Goal: Task Accomplishment & Management: Use online tool/utility

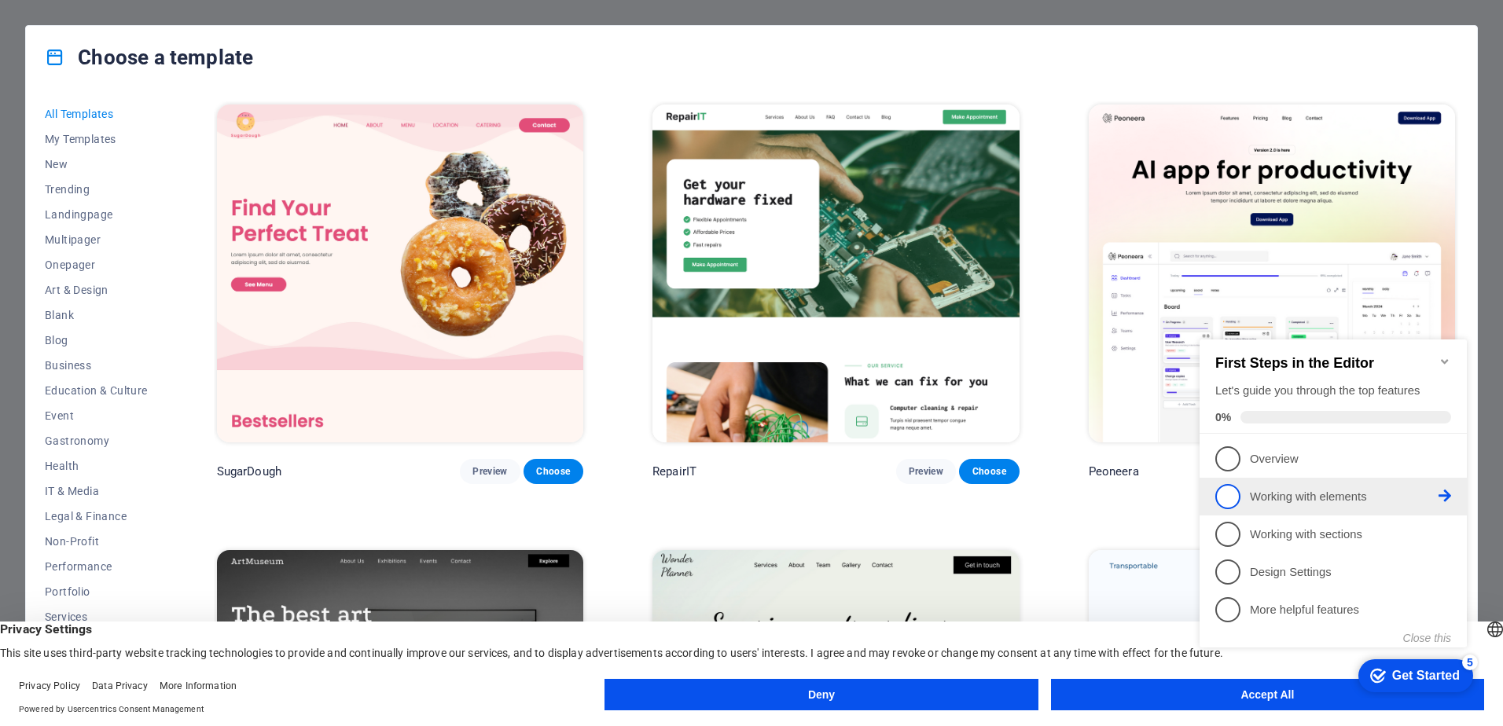
click at [1239, 484] on span "2" at bounding box center [1227, 496] width 25 height 25
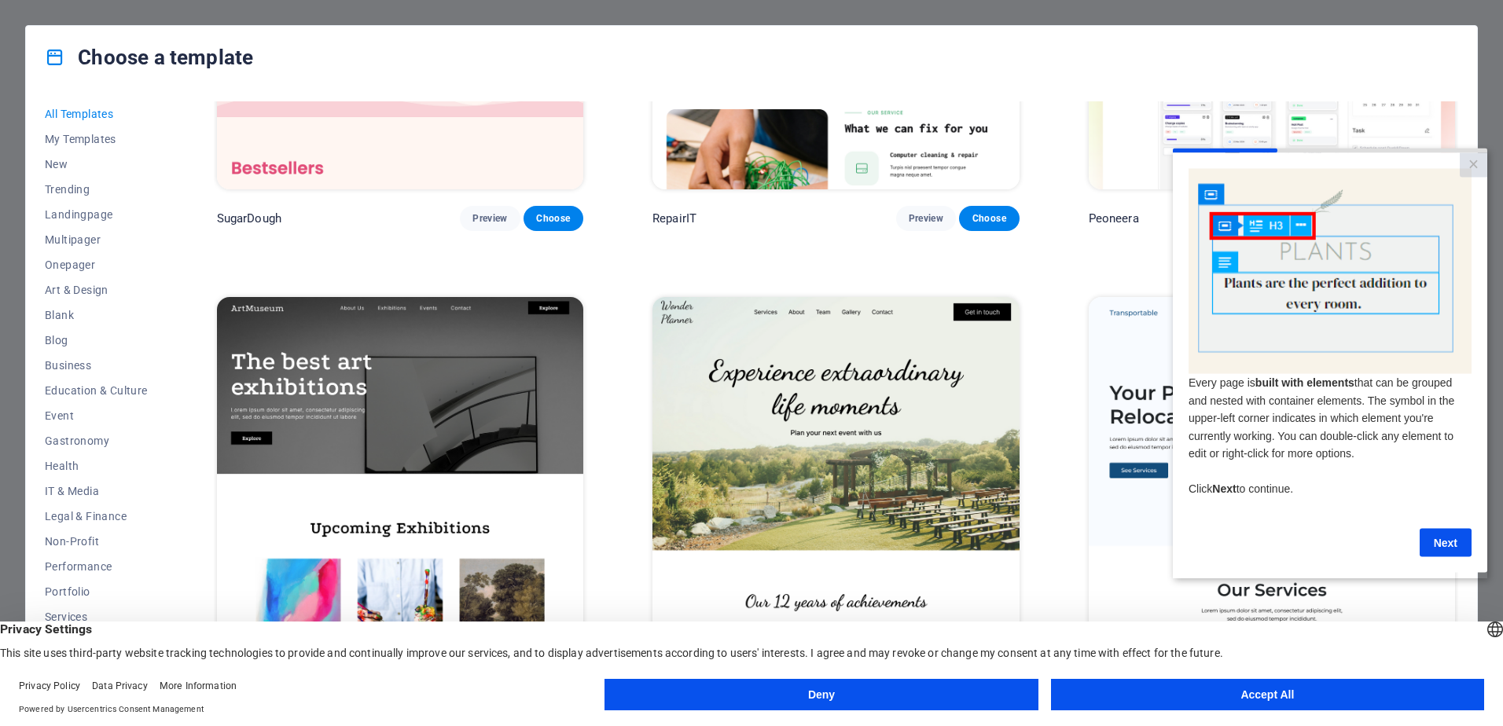
scroll to position [393, 0]
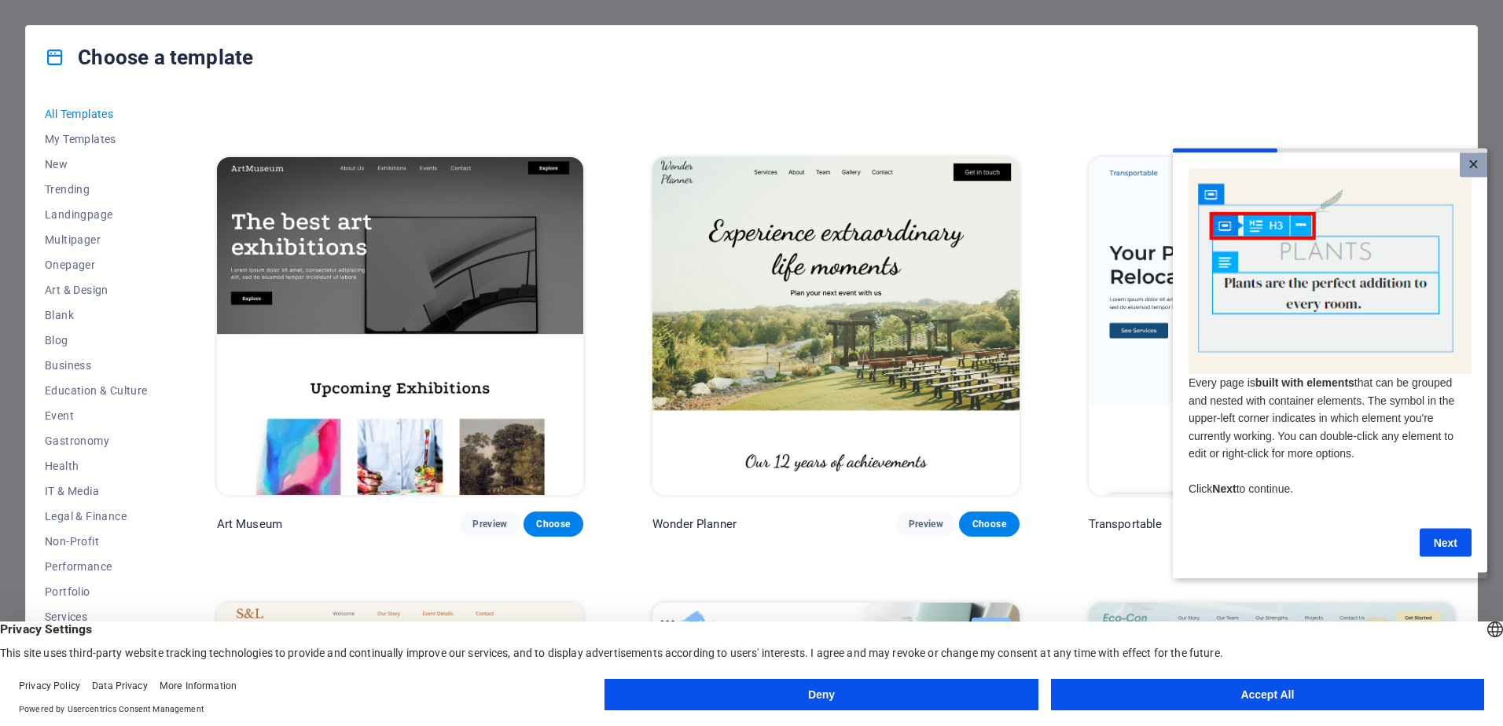
click at [1479, 162] on link "×" at bounding box center [1473, 164] width 28 height 24
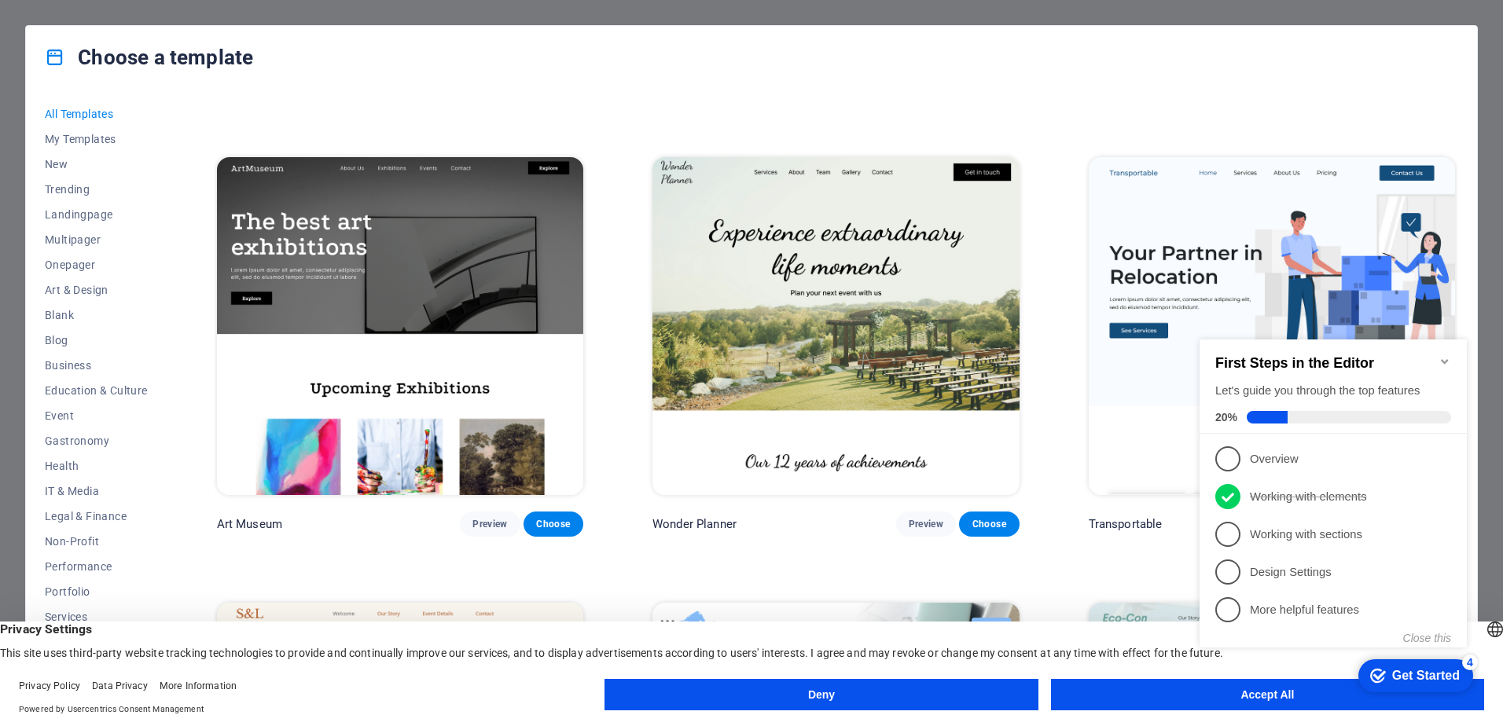
scroll to position [0, 0]
click at [1440, 355] on icon "Minimize checklist" at bounding box center [1444, 361] width 13 height 13
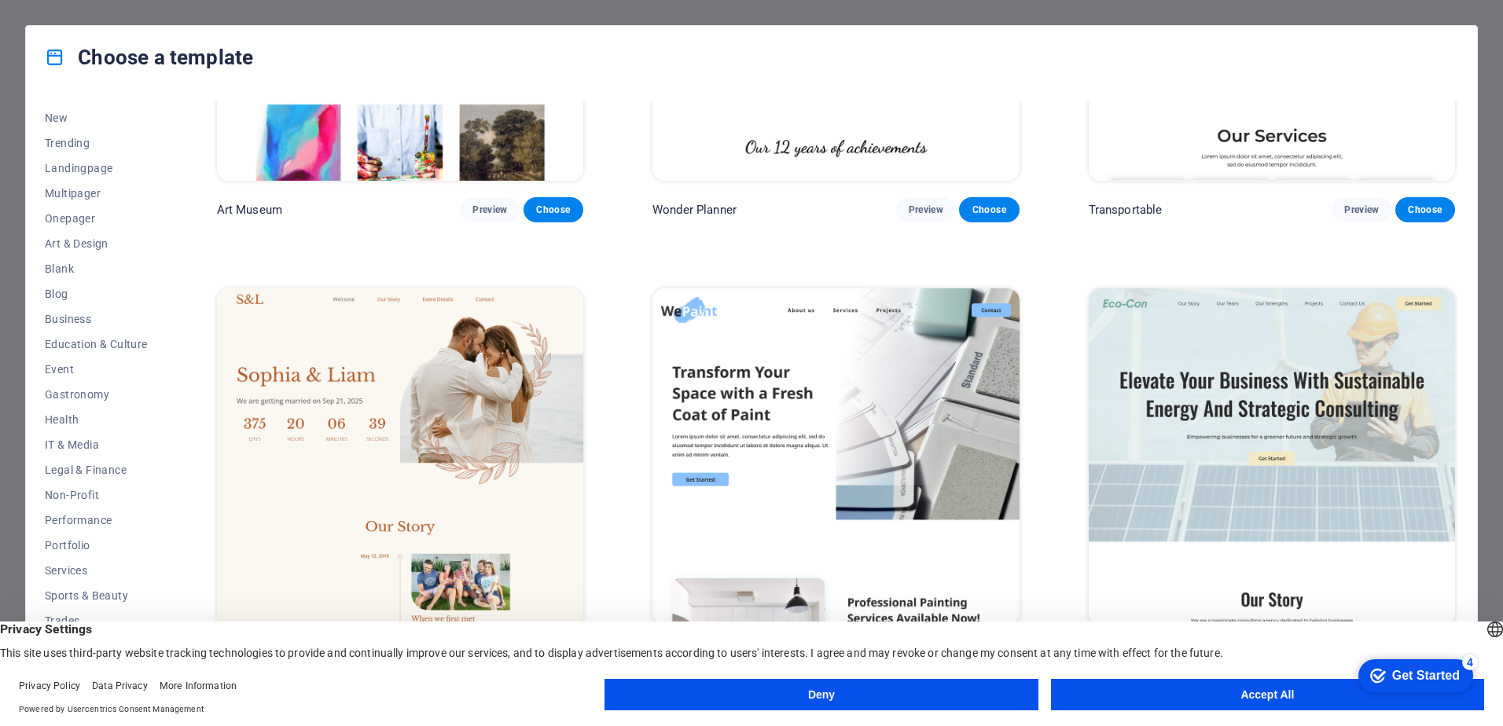
scroll to position [49, 0]
click at [67, 448] on span "IT & Media" at bounding box center [96, 442] width 103 height 13
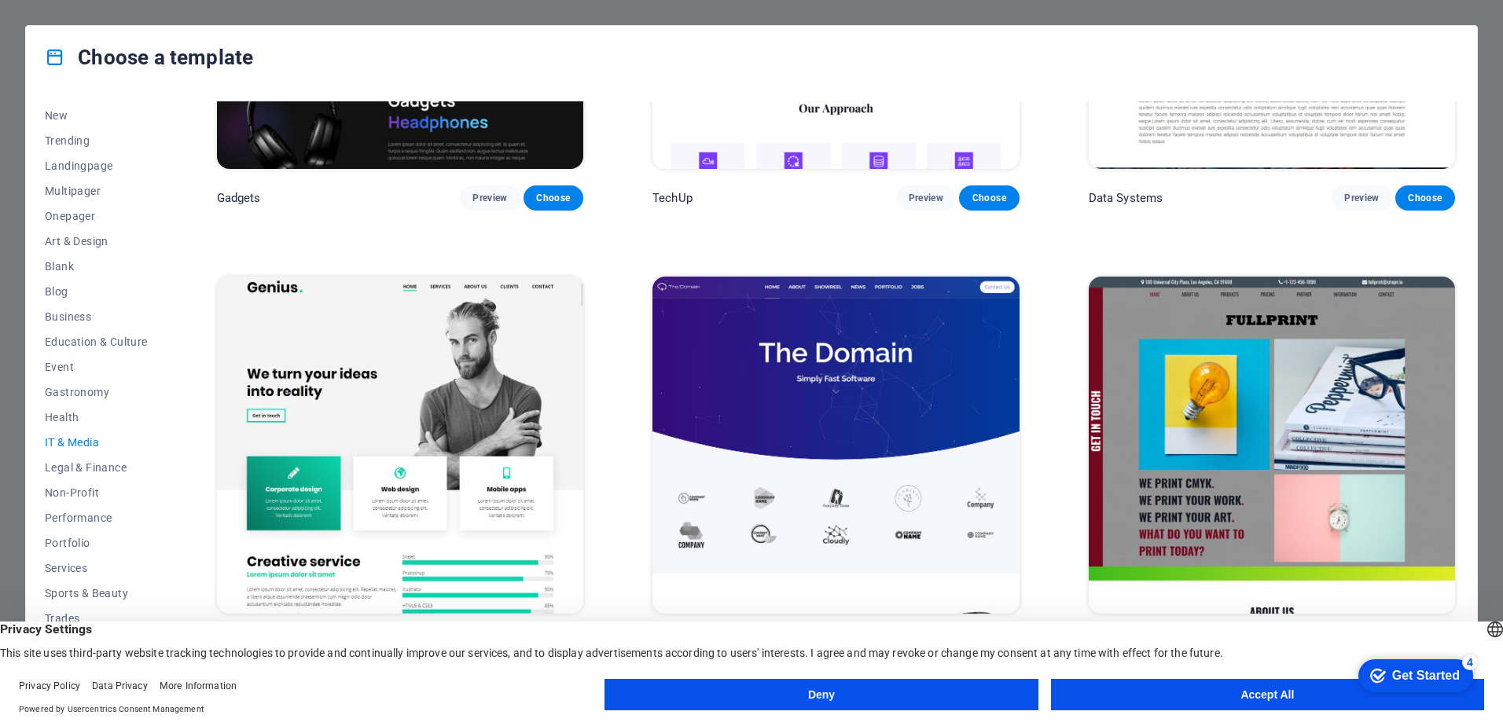
scroll to position [687, 0]
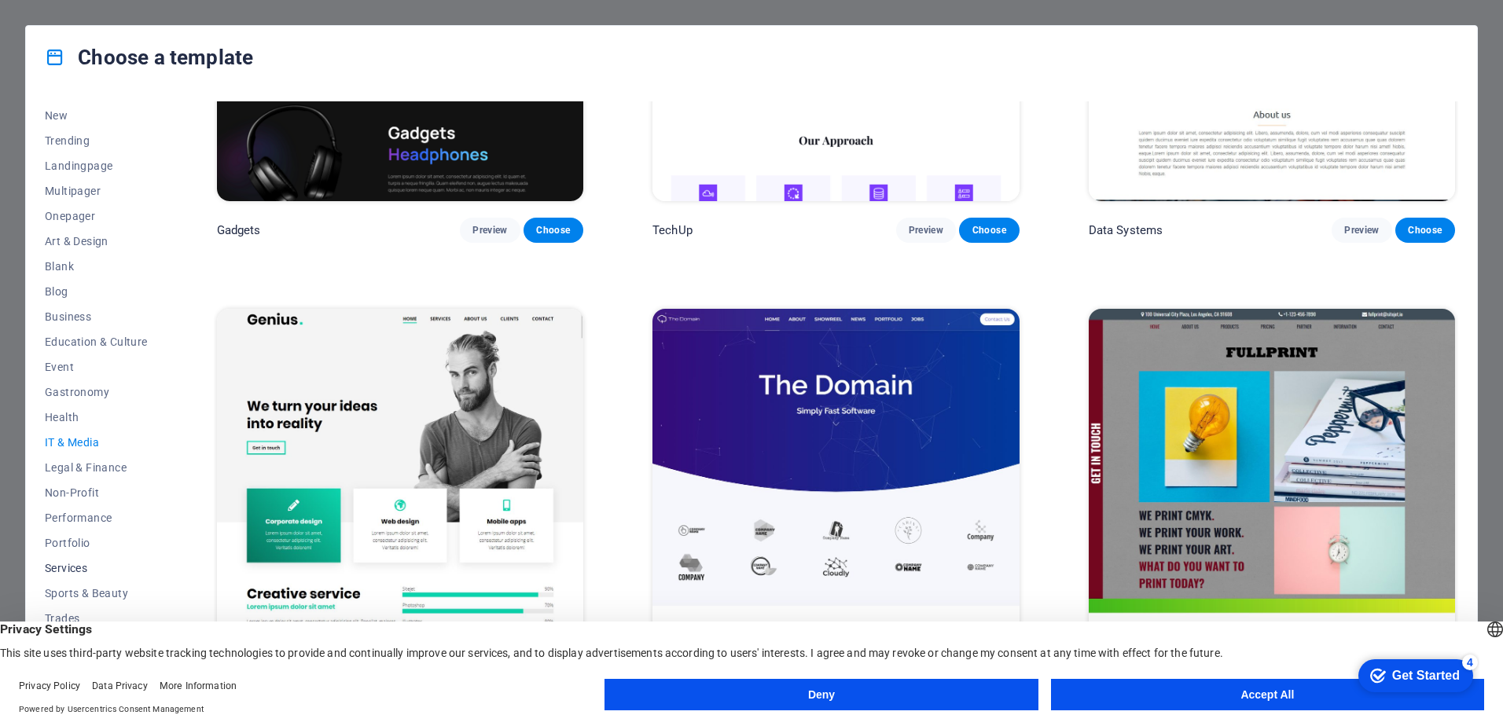
click at [85, 560] on button "Services" at bounding box center [96, 568] width 103 height 25
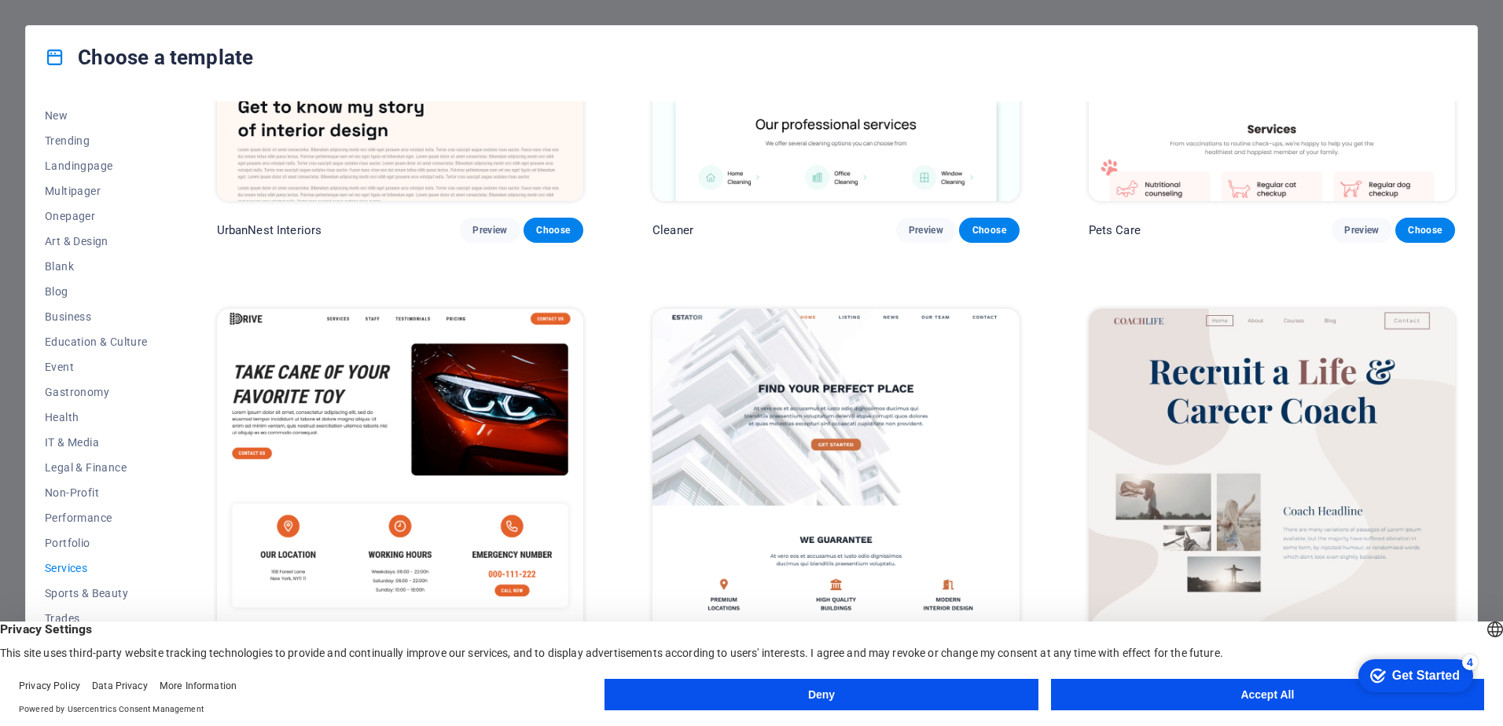
click at [1159, 695] on button "Accept All" at bounding box center [1267, 694] width 433 height 31
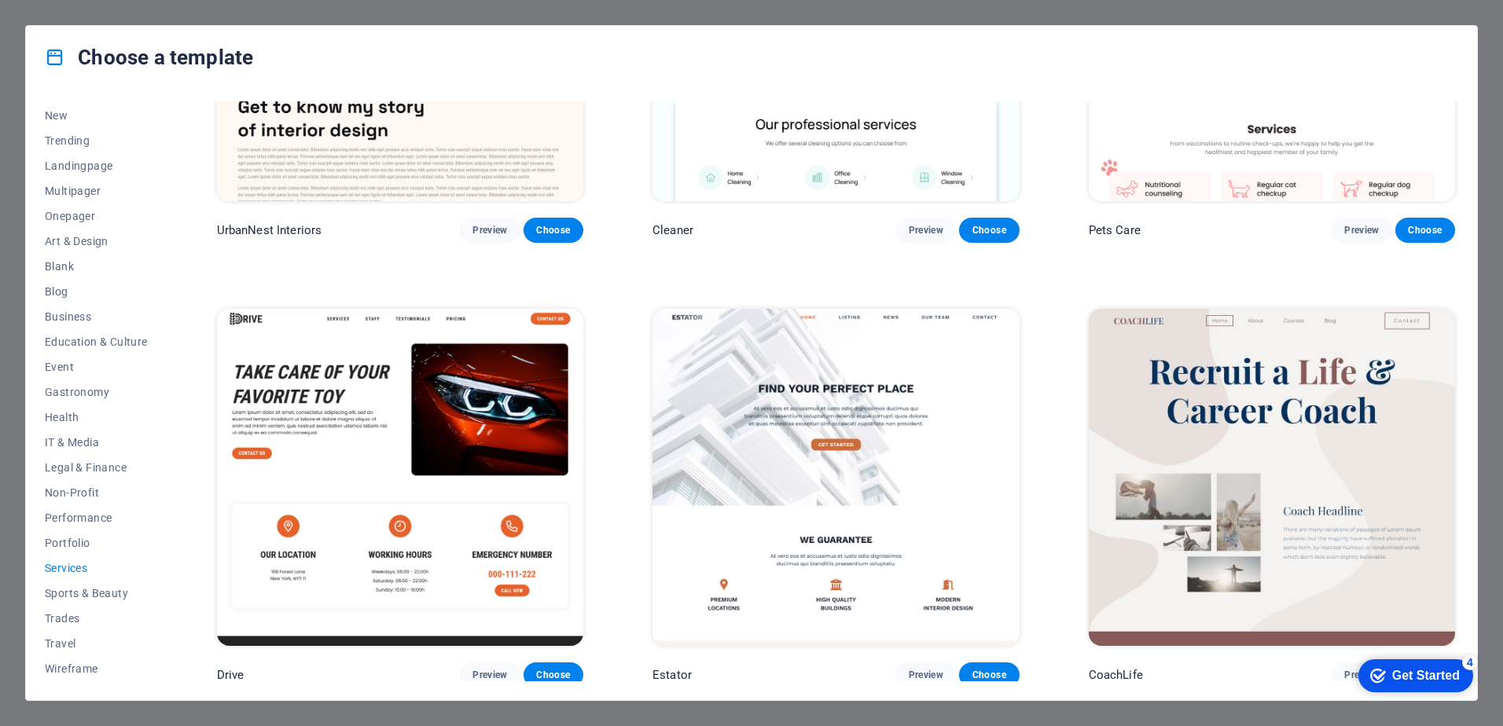
drag, startPoint x: 1450, startPoint y: 296, endPoint x: 1452, endPoint y: 391, distance: 94.3
click at [86, 436] on span "IT & Media" at bounding box center [96, 442] width 103 height 13
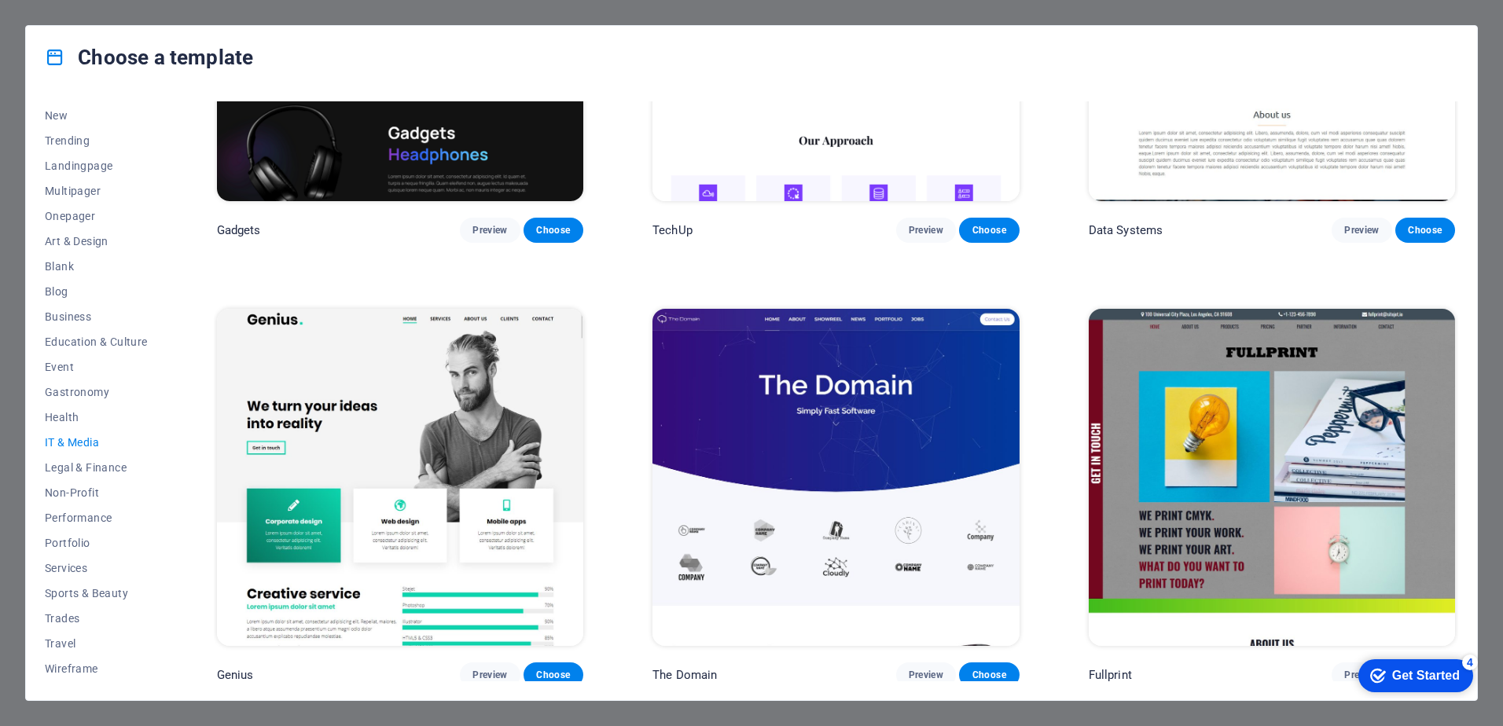
click at [430, 431] on img at bounding box center [400, 478] width 366 height 338
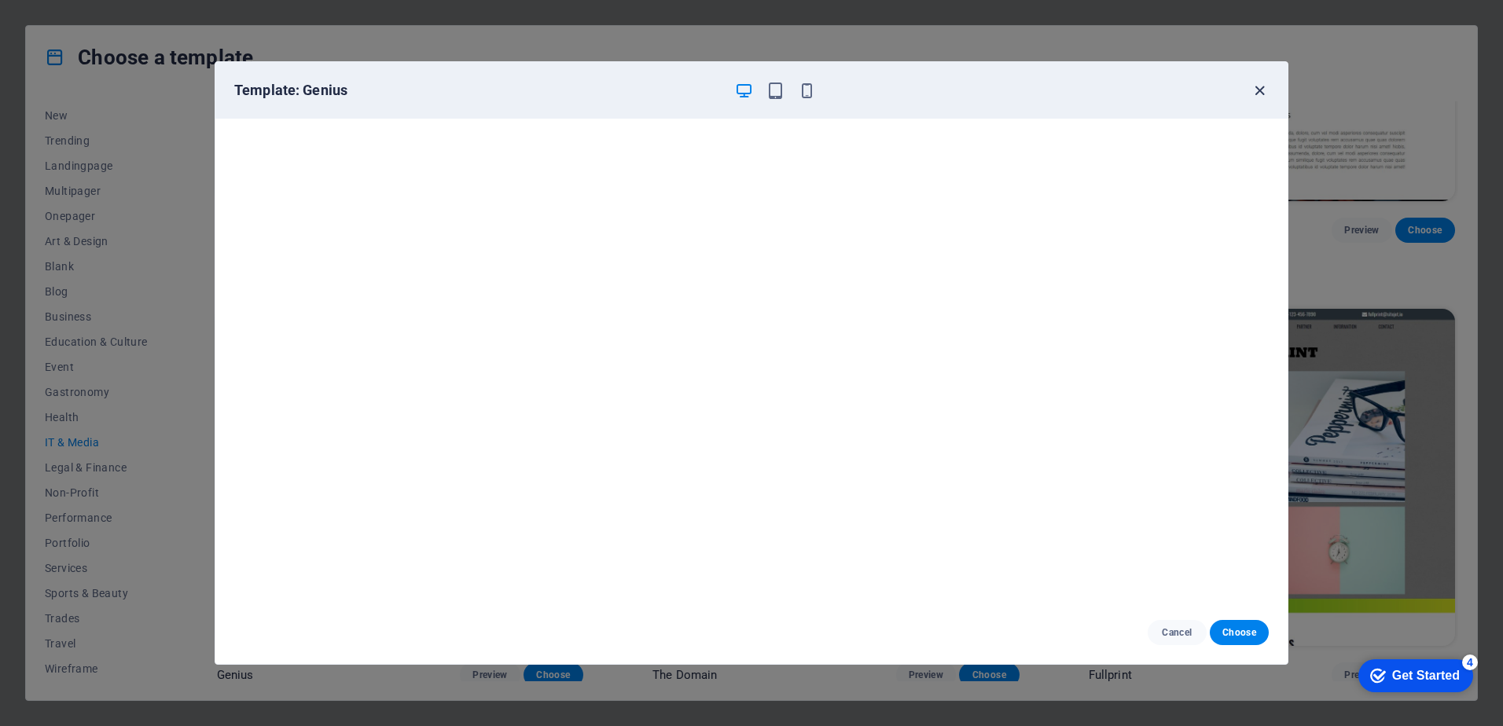
click at [1260, 93] on icon "button" at bounding box center [1259, 91] width 18 height 18
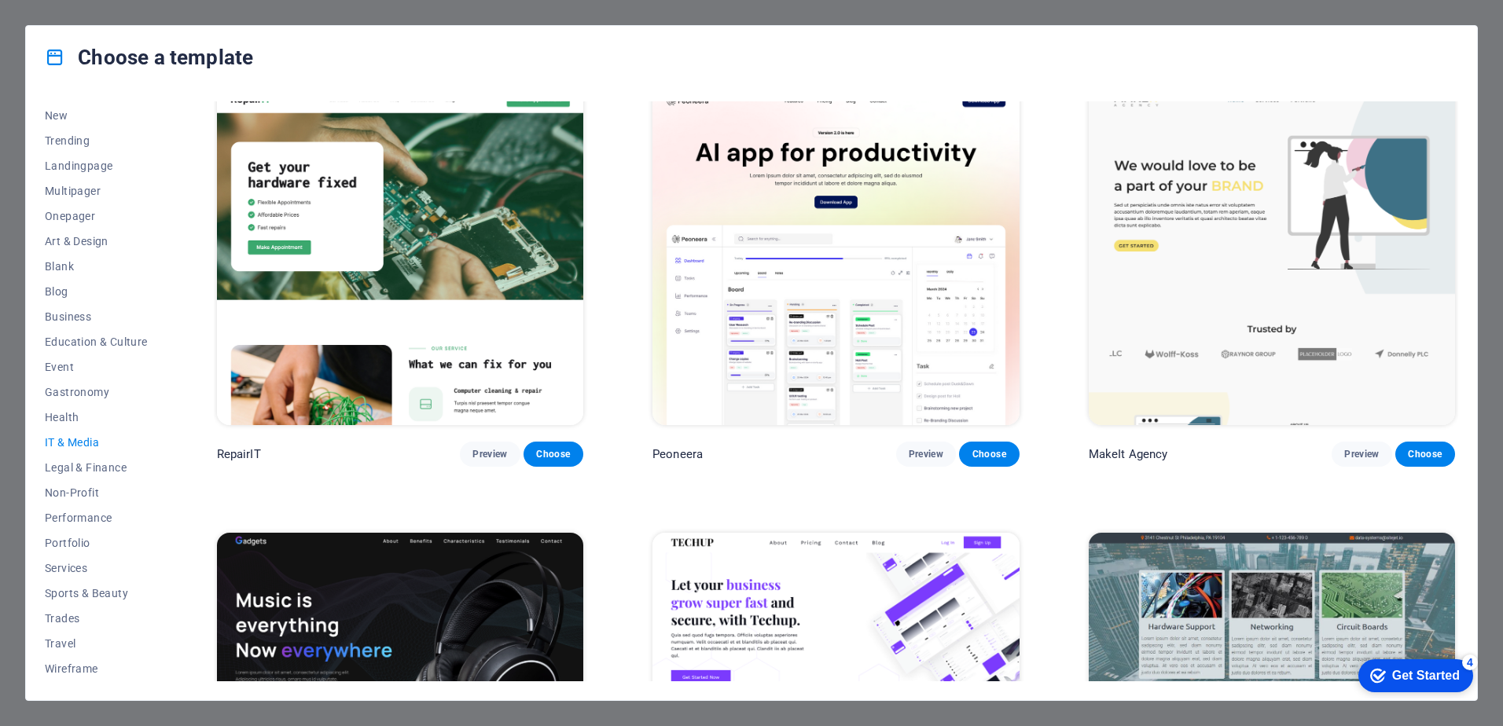
scroll to position [0, 0]
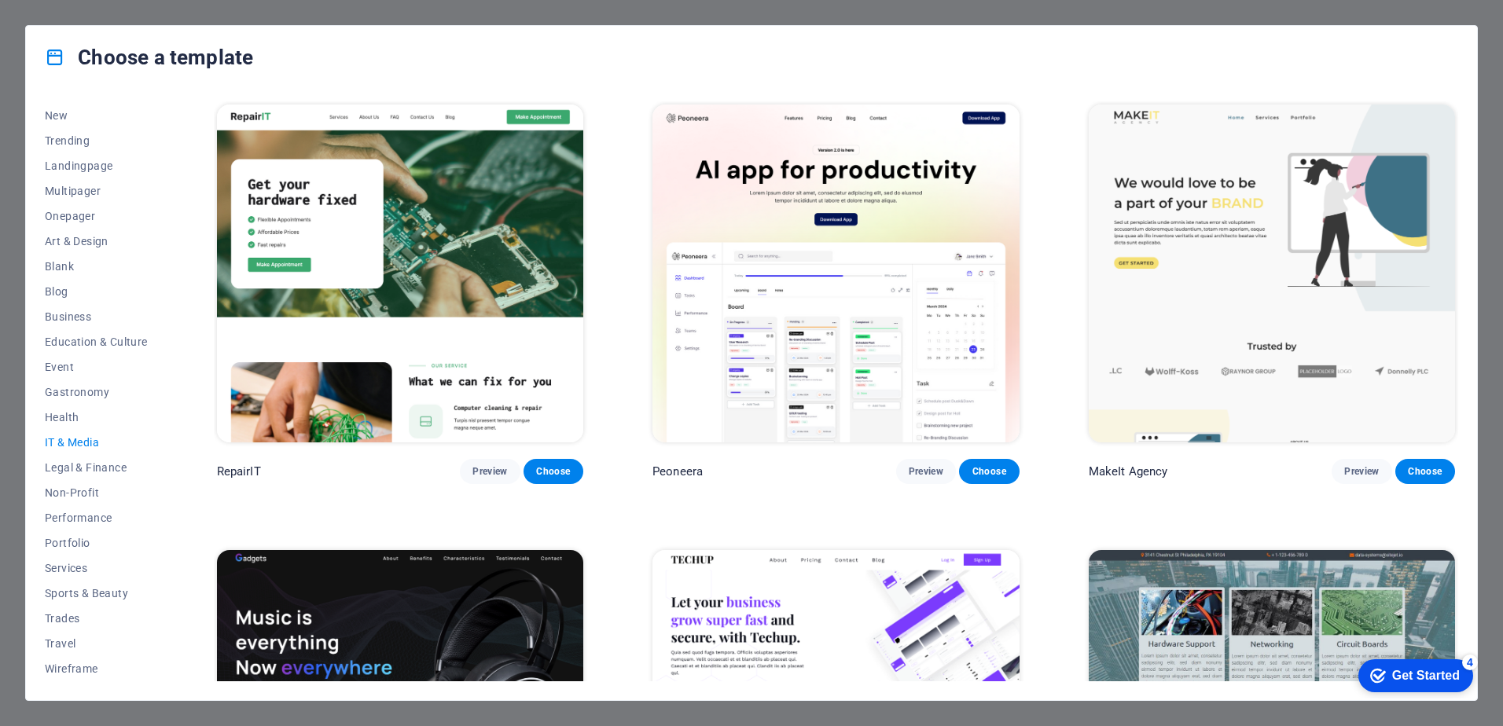
click at [329, 215] on img at bounding box center [400, 274] width 366 height 338
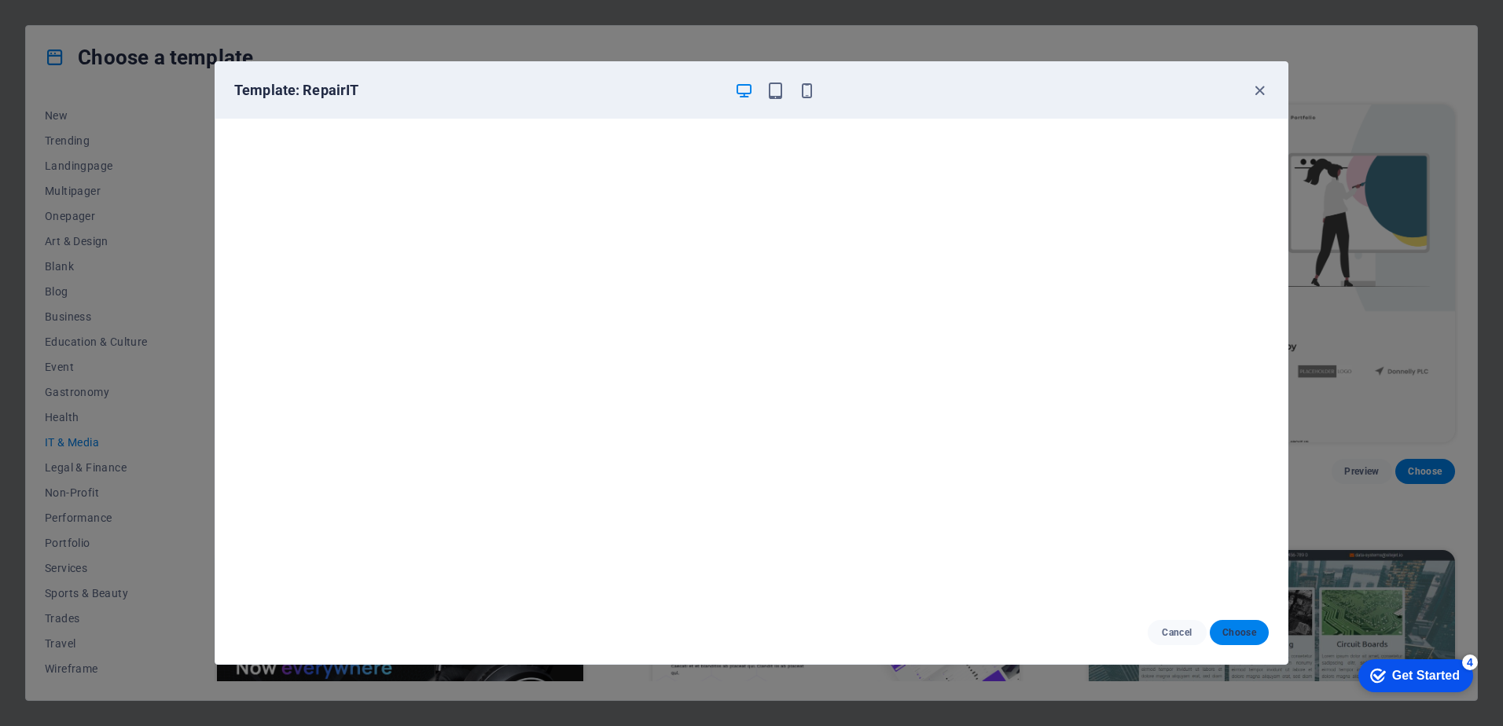
click at [1240, 633] on span "Choose" at bounding box center [1239, 632] width 34 height 13
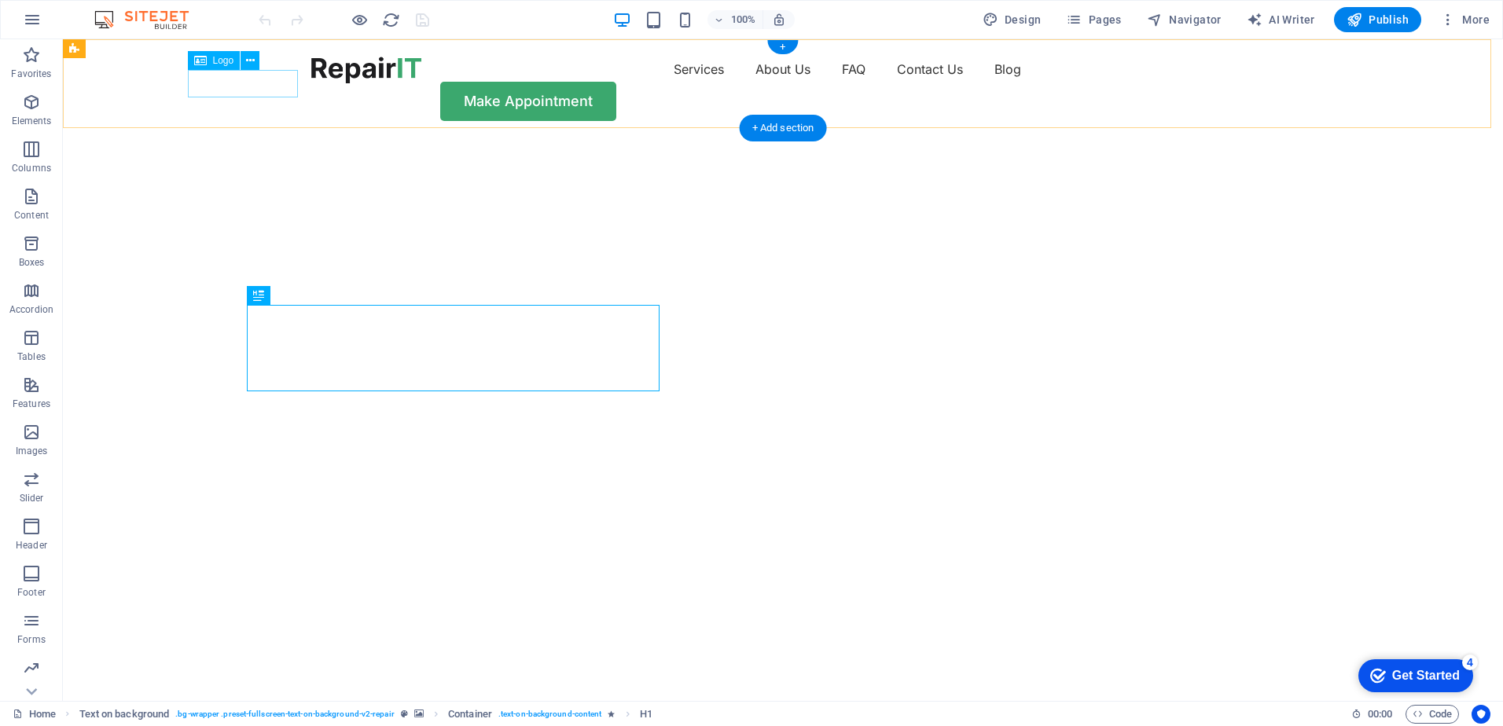
click at [311, 83] on div at bounding box center [366, 70] width 110 height 27
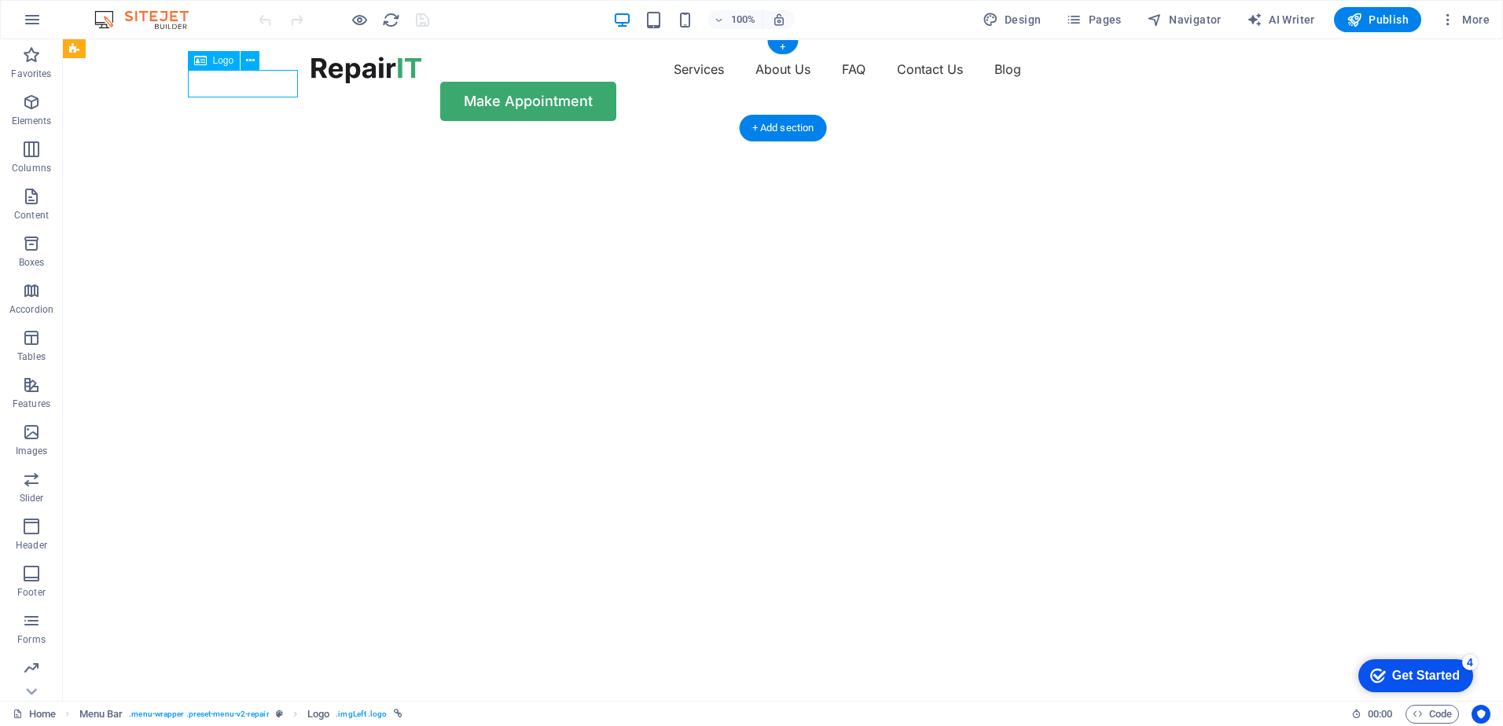
click at [311, 83] on div at bounding box center [366, 70] width 110 height 27
select select "px"
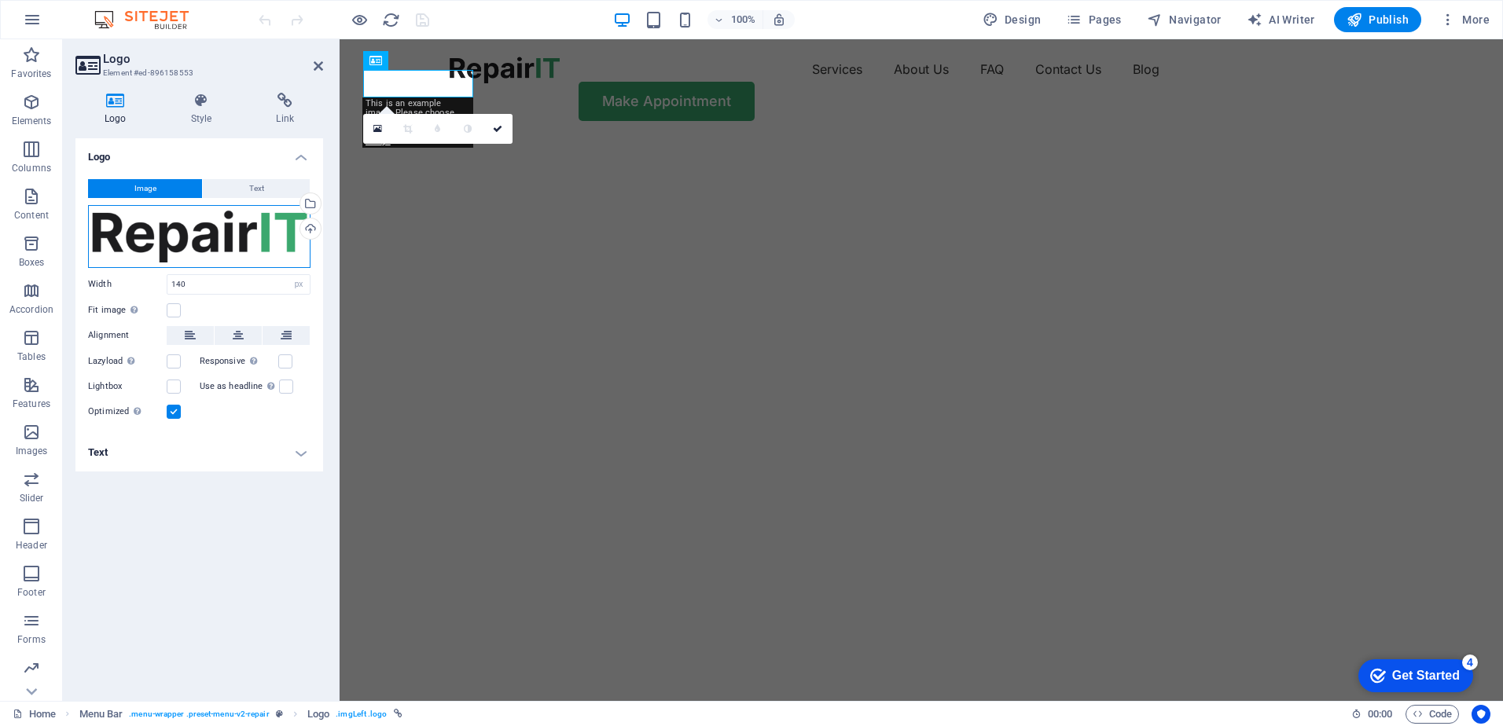
click at [116, 230] on div "Drag files here, click to choose files or select files from Files or our free s…" at bounding box center [199, 236] width 222 height 63
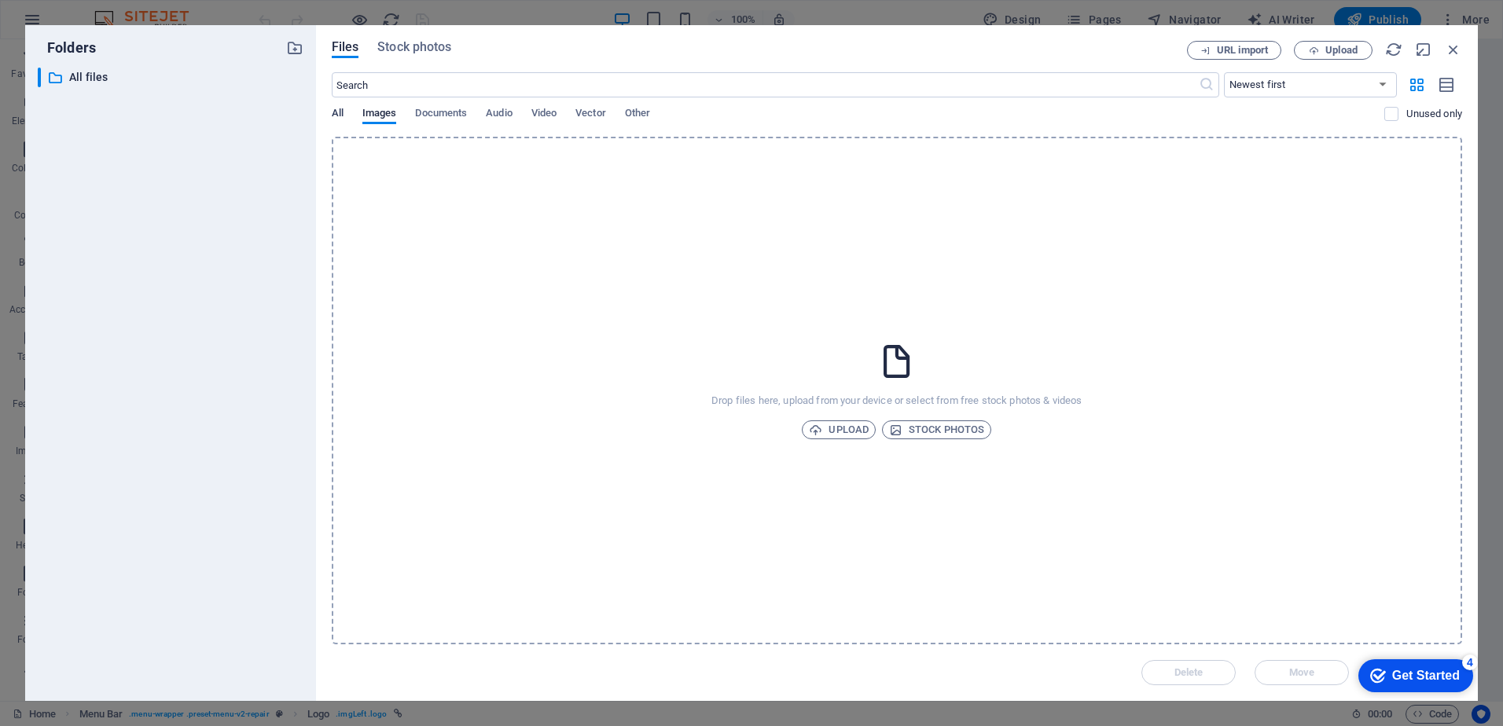
click at [341, 117] on span "All" at bounding box center [338, 115] width 12 height 22
click at [1459, 46] on icon "button" at bounding box center [1453, 49] width 17 height 17
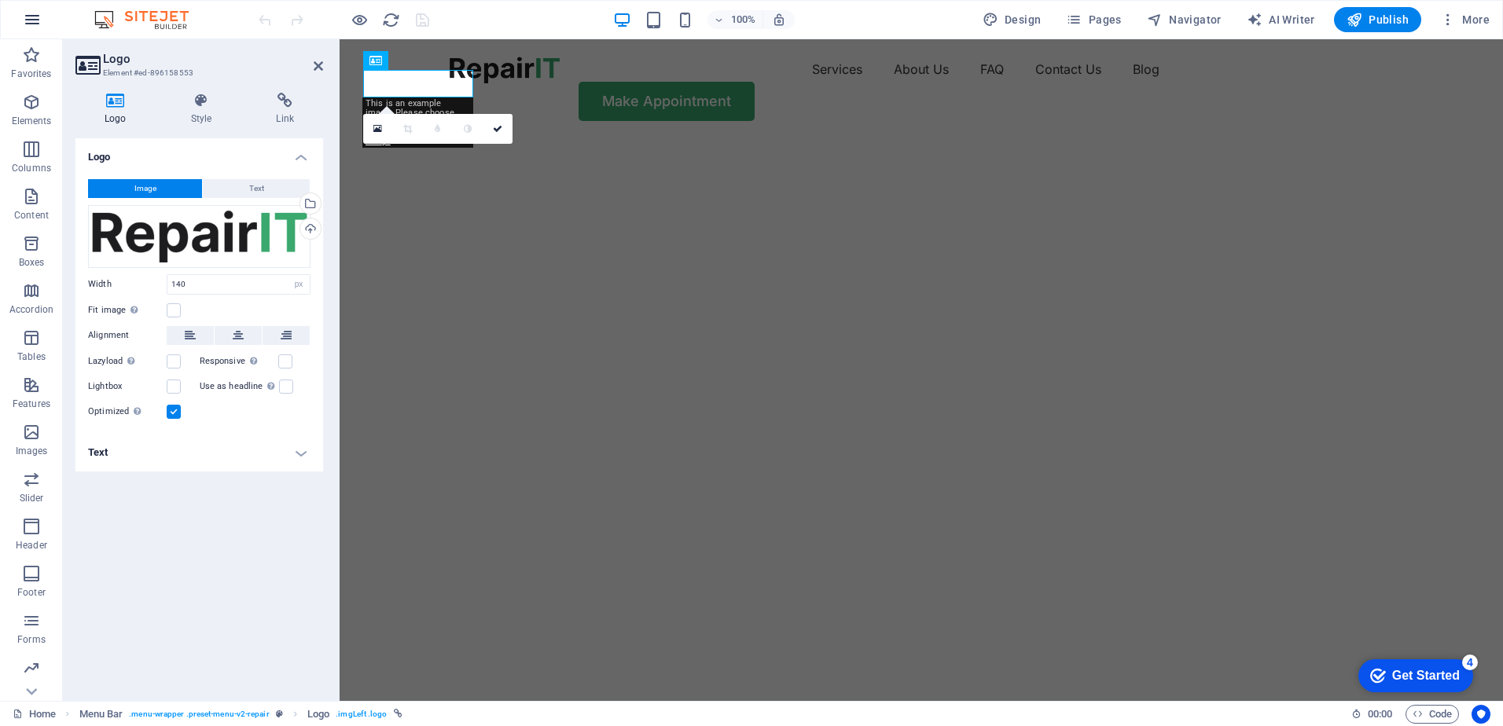
click at [37, 18] on icon "button" at bounding box center [32, 19] width 19 height 19
